Goal: Task Accomplishment & Management: Manage account settings

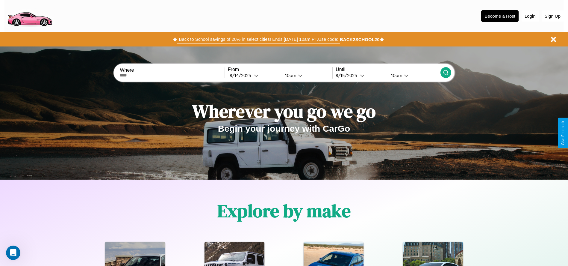
click at [259, 39] on button "Back to School savings of 20% in select cities! Ends [DATE] 10am PT. Use code:" at bounding box center [258, 39] width 162 height 8
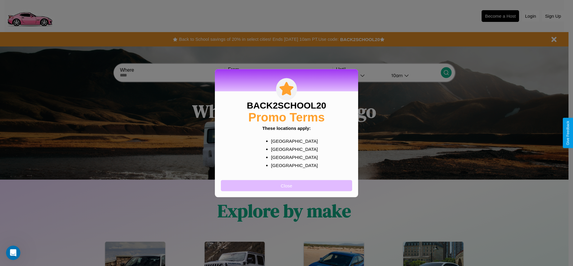
click at [286, 185] on button "Close" at bounding box center [286, 185] width 131 height 11
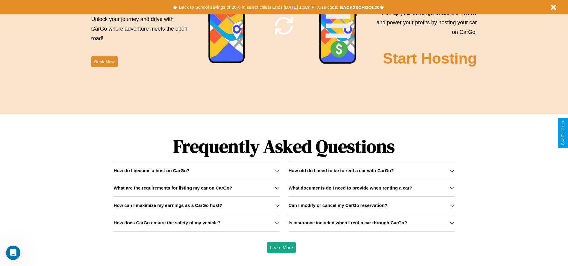
scroll to position [860, 0]
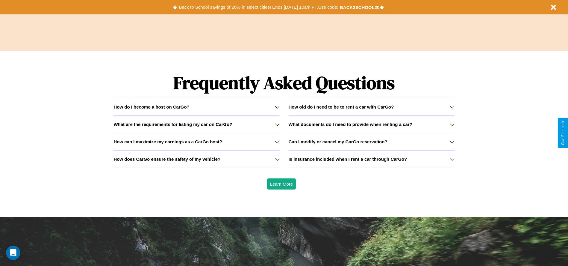
click at [277, 141] on icon at bounding box center [277, 141] width 5 height 5
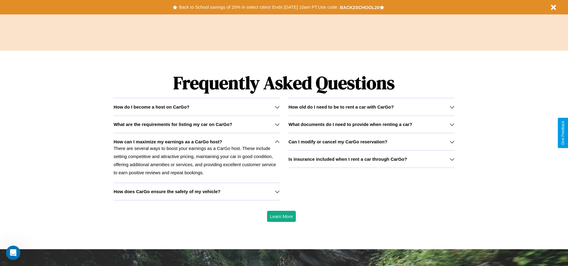
click at [197, 191] on h3 "How does CarGo ensure the safety of my vehicle?" at bounding box center [167, 191] width 107 height 5
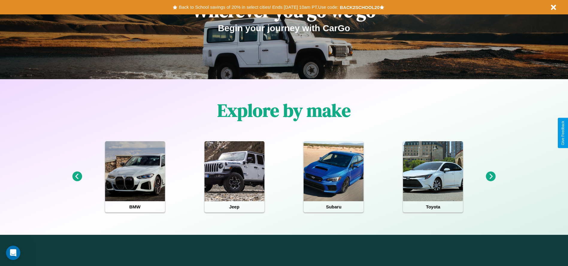
scroll to position [0, 0]
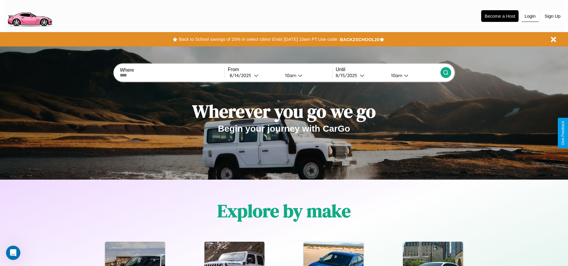
click at [530, 16] on button "Login" at bounding box center [530, 15] width 17 height 11
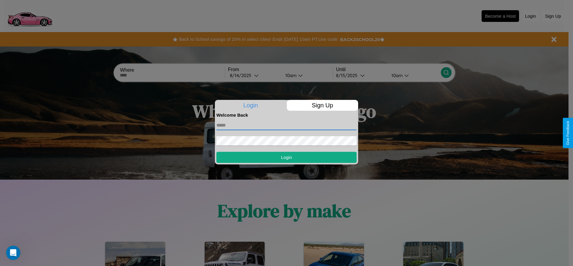
click at [286, 125] on input "text" at bounding box center [286, 125] width 140 height 10
type input "**********"
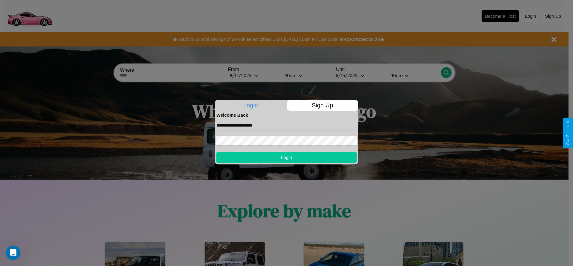
click at [286, 157] on button "Login" at bounding box center [286, 157] width 140 height 11
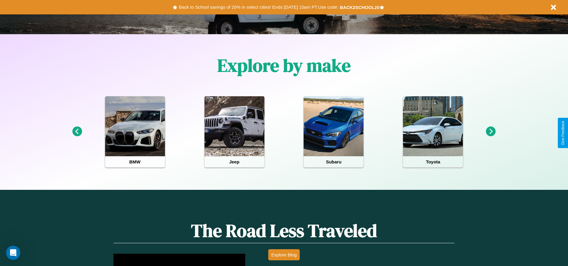
scroll to position [124, 0]
